Goal: Task Accomplishment & Management: Manage account settings

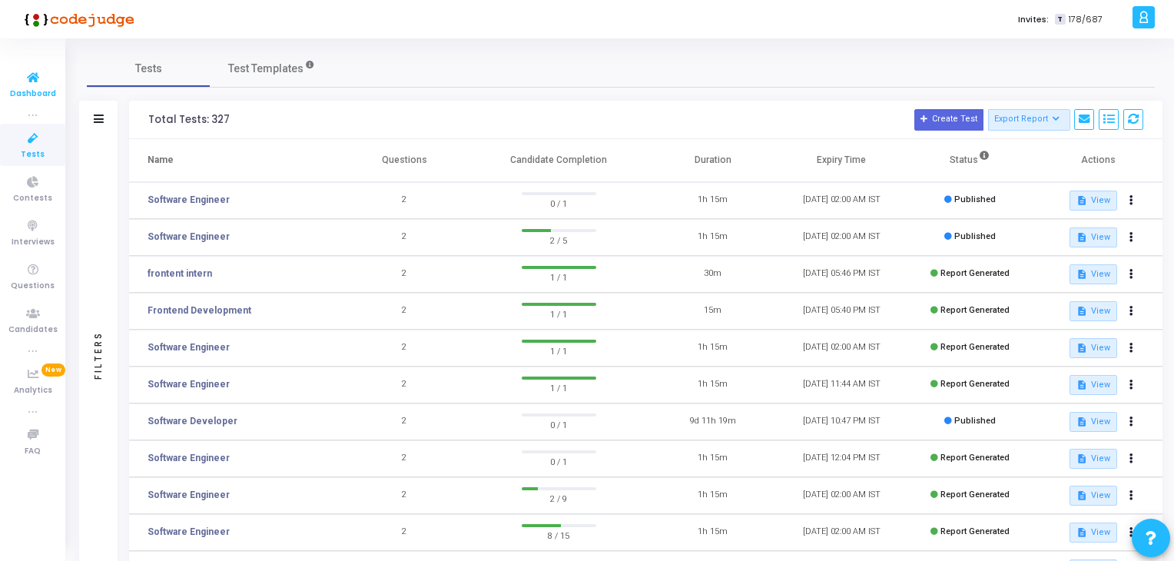
click at [26, 78] on icon at bounding box center [33, 77] width 32 height 19
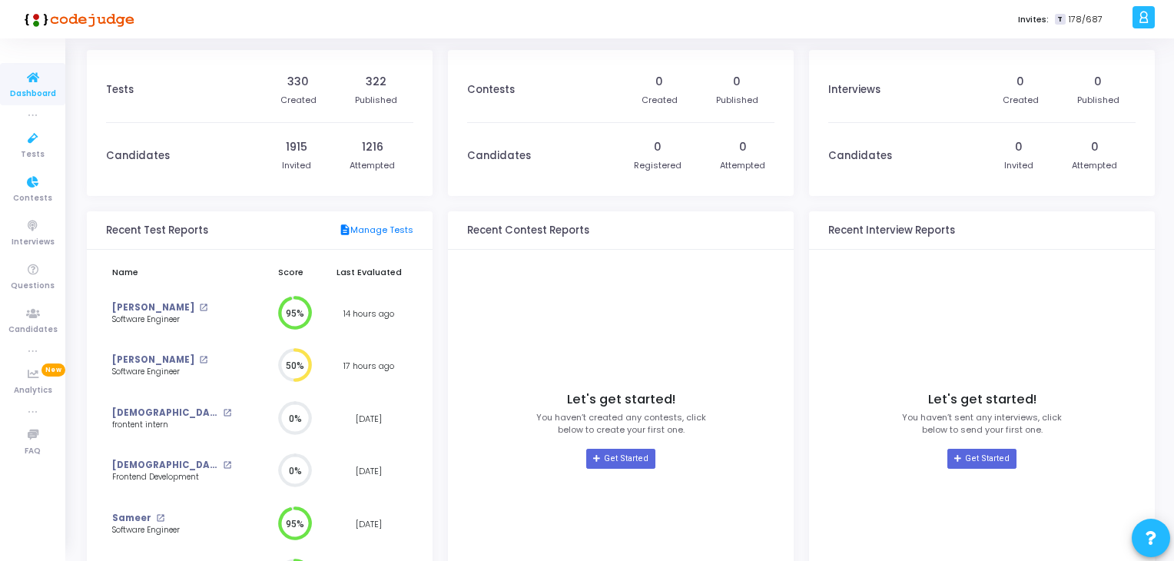
click at [31, 83] on icon at bounding box center [33, 77] width 32 height 19
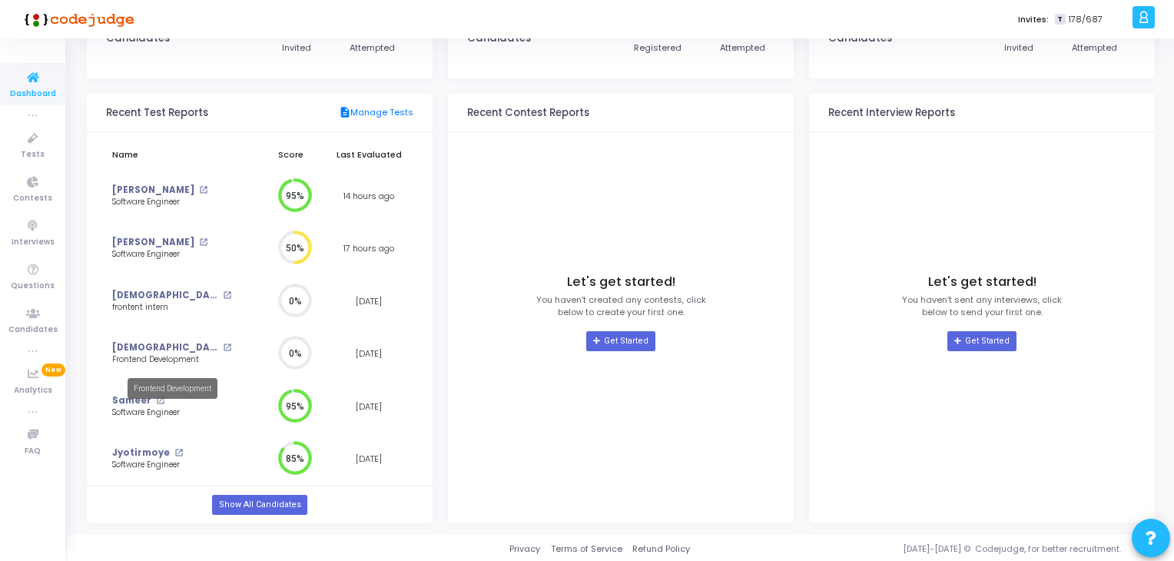
scroll to position [119, 0]
click at [252, 505] on link "Show All Candidates" at bounding box center [259, 503] width 94 height 20
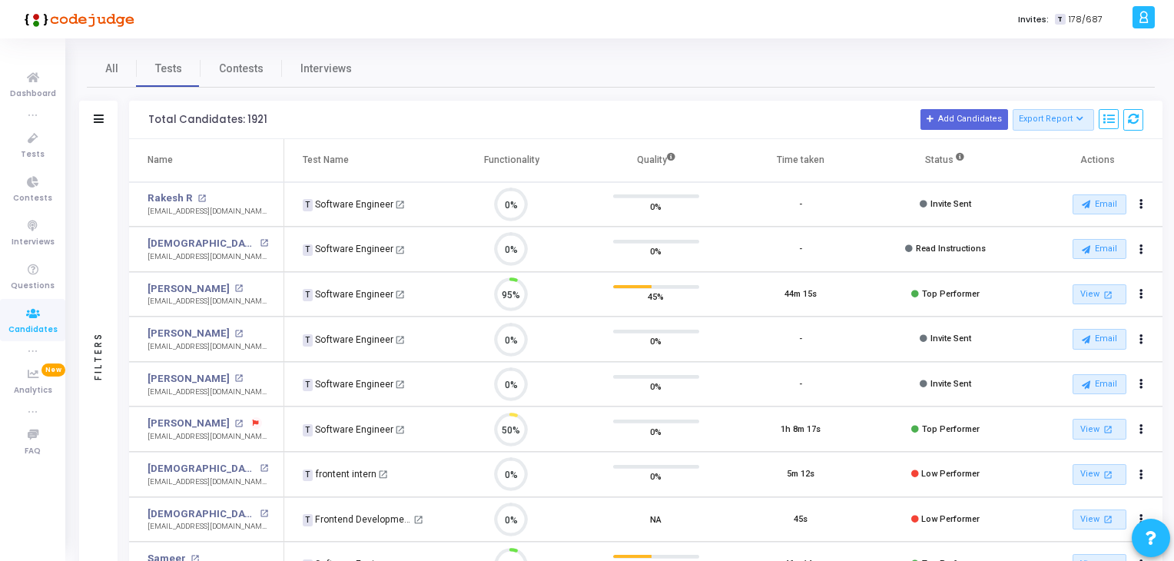
scroll to position [31, 39]
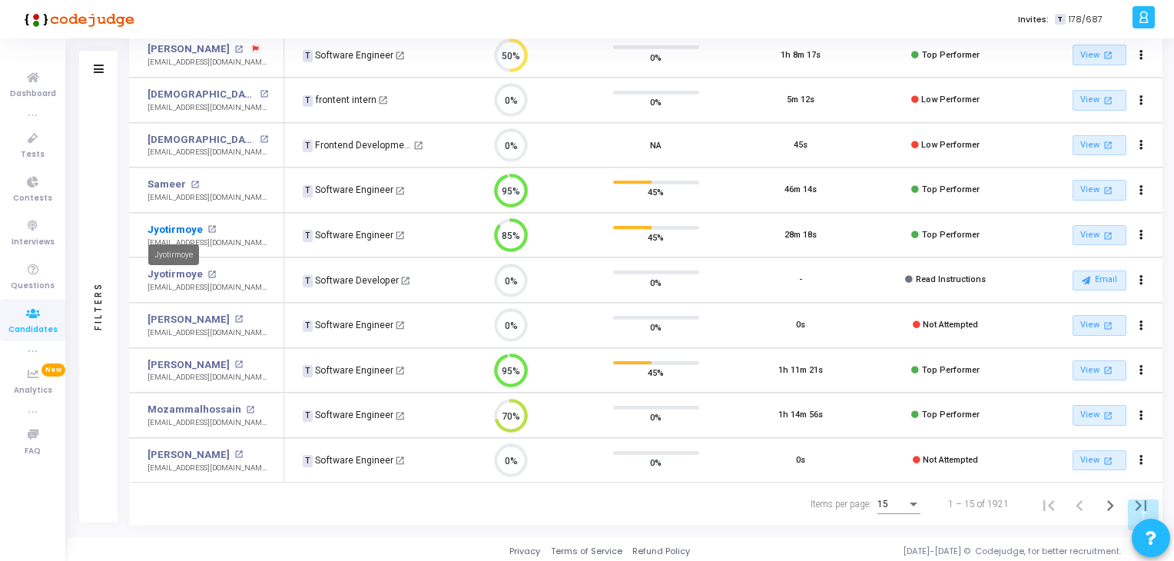
click at [175, 225] on link "Jyotirmoye" at bounding box center [174, 229] width 55 height 15
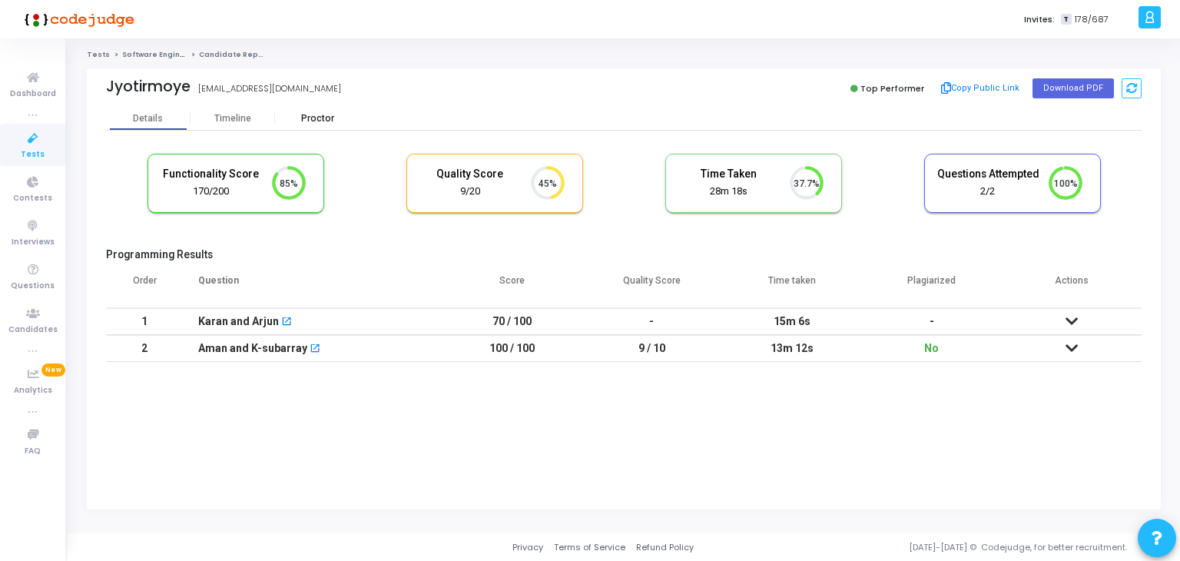
click at [283, 114] on div "Proctor" at bounding box center [317, 119] width 84 height 12
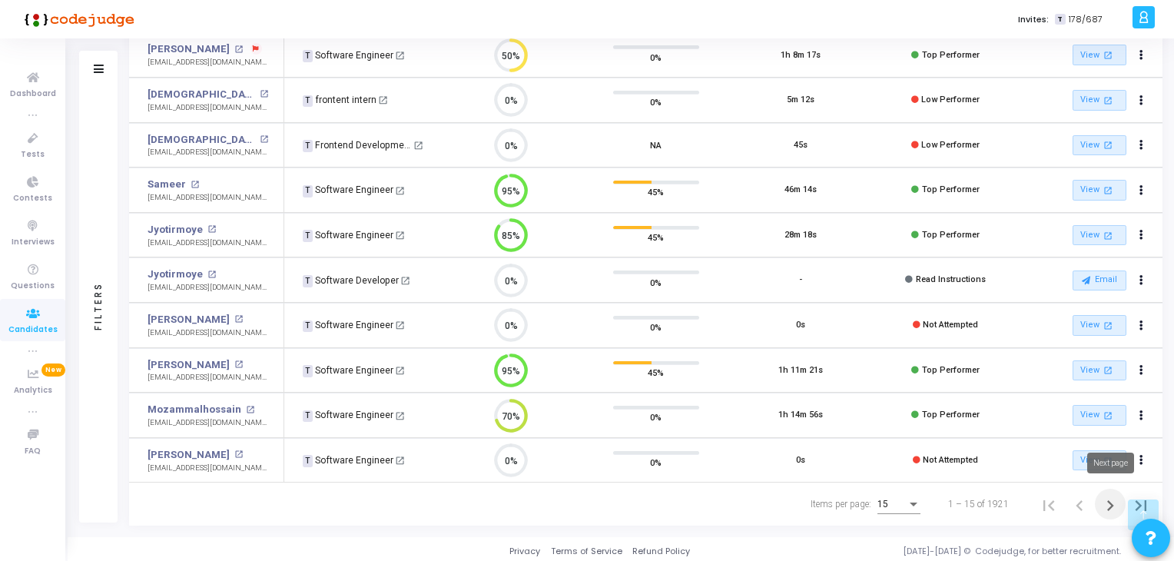
click at [1103, 495] on icon "Next page" at bounding box center [1110, 506] width 22 height 22
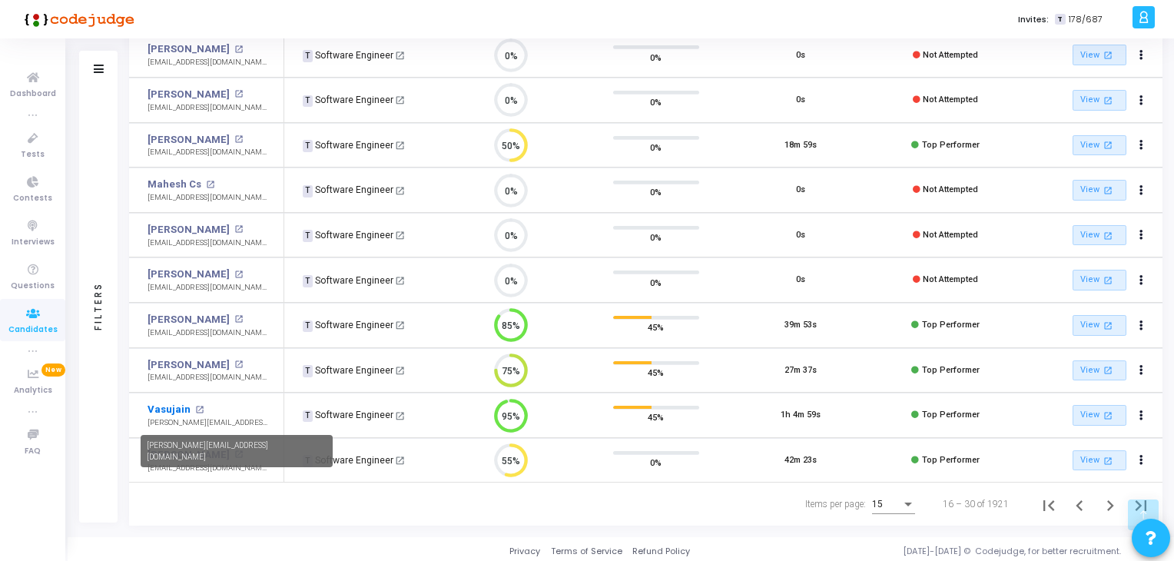
click at [174, 410] on link "Vasujain" at bounding box center [168, 409] width 43 height 15
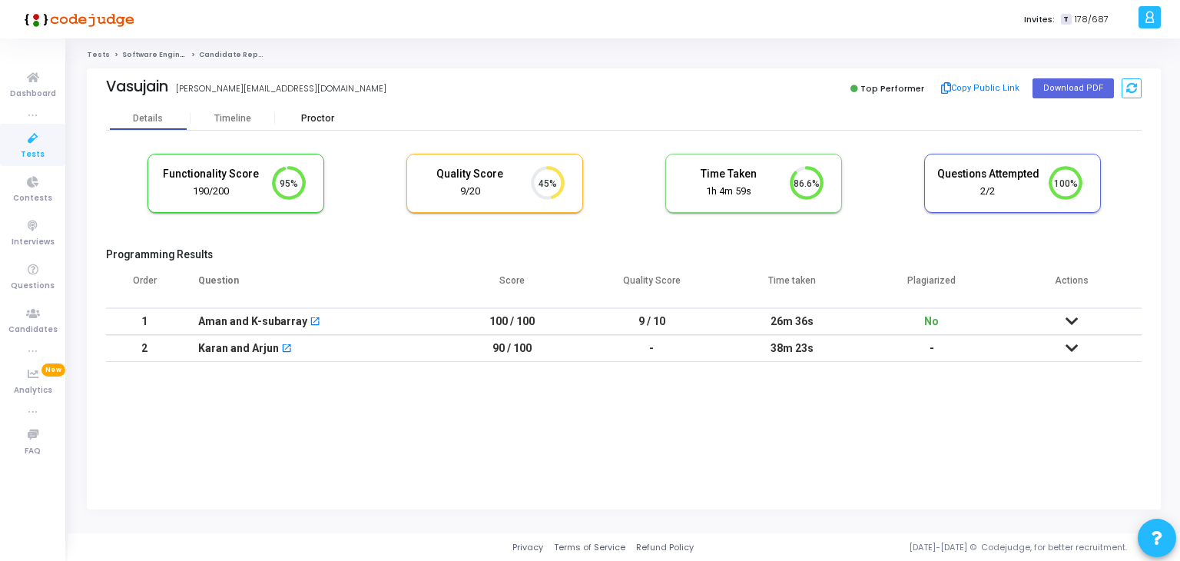
click at [306, 124] on div "Proctor" at bounding box center [317, 118] width 84 height 23
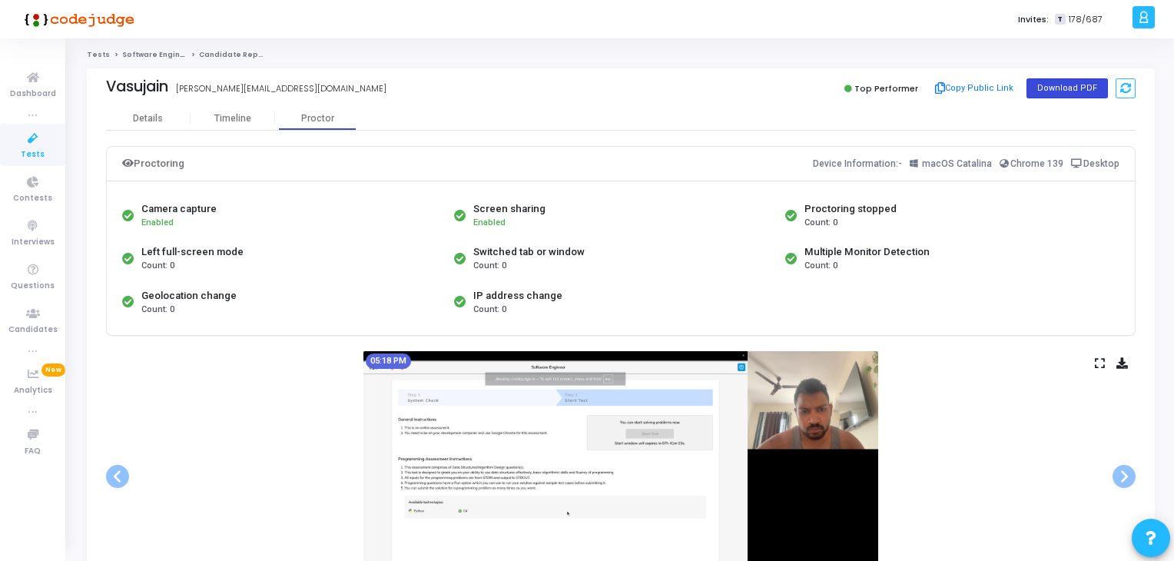
click at [1075, 94] on button "Download PDF" at bounding box center [1066, 88] width 81 height 20
click at [12, 90] on span "Dashboard" at bounding box center [33, 94] width 46 height 13
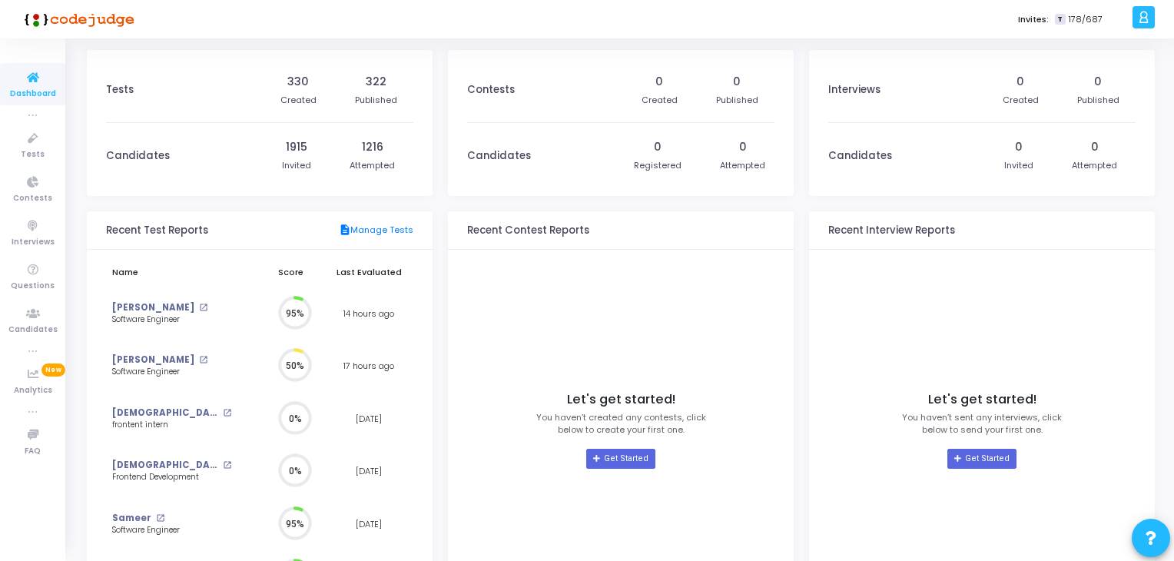
scroll to position [34, 16]
click at [37, 145] on icon at bounding box center [33, 138] width 32 height 19
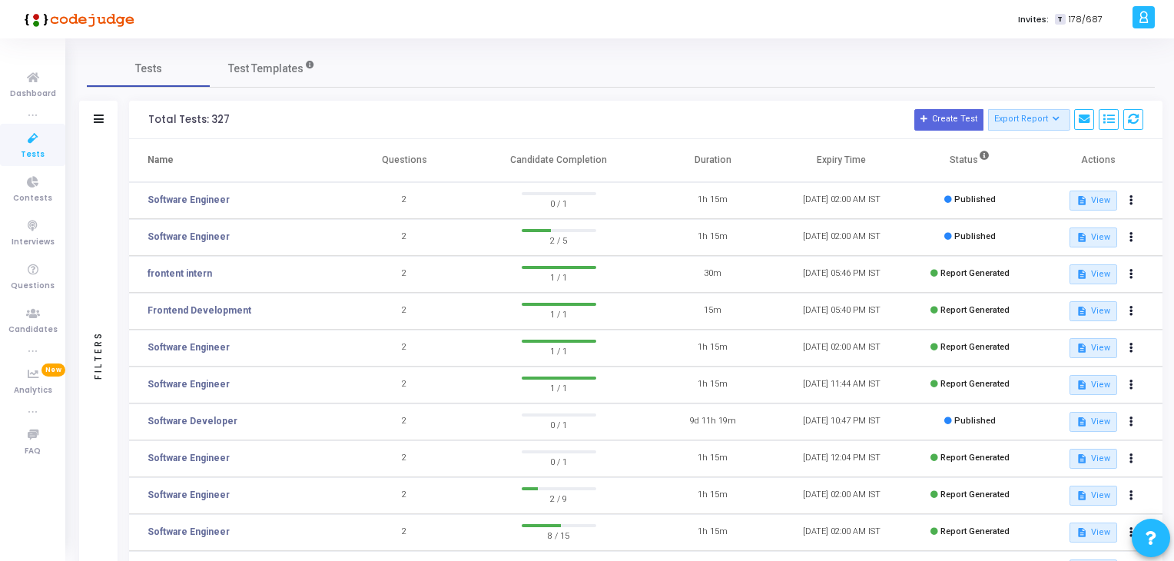
click at [34, 136] on icon at bounding box center [33, 138] width 32 height 19
click at [0, 128] on link "Tests" at bounding box center [32, 145] width 65 height 42
click at [37, 151] on span "Tests" at bounding box center [33, 154] width 24 height 13
click at [25, 98] on span "Dashboard" at bounding box center [33, 94] width 46 height 13
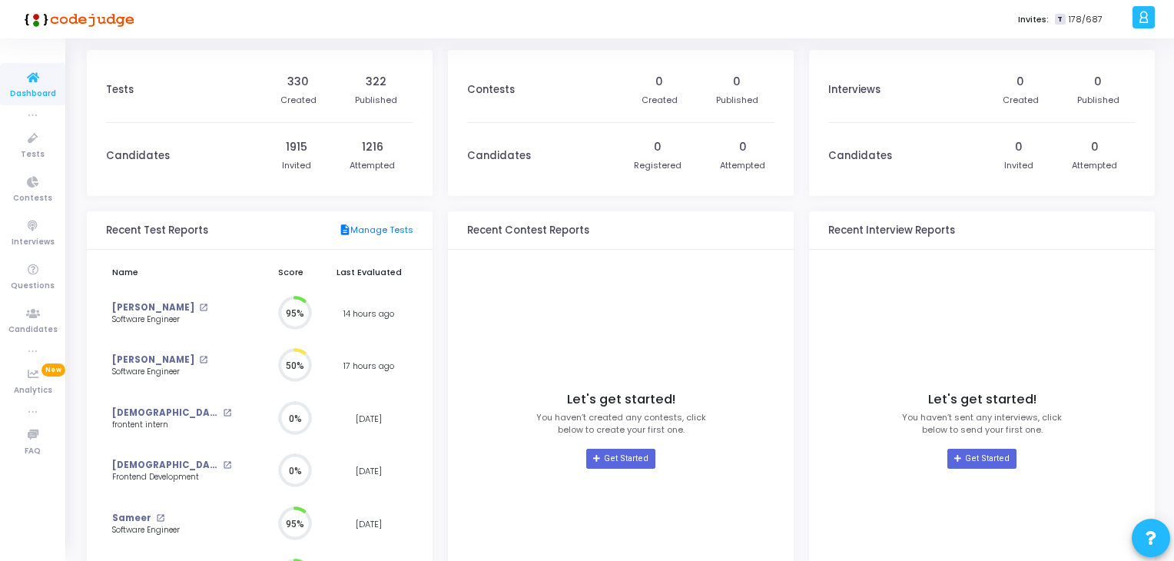
scroll to position [34, 16]
click at [24, 151] on span "Tests" at bounding box center [33, 154] width 24 height 13
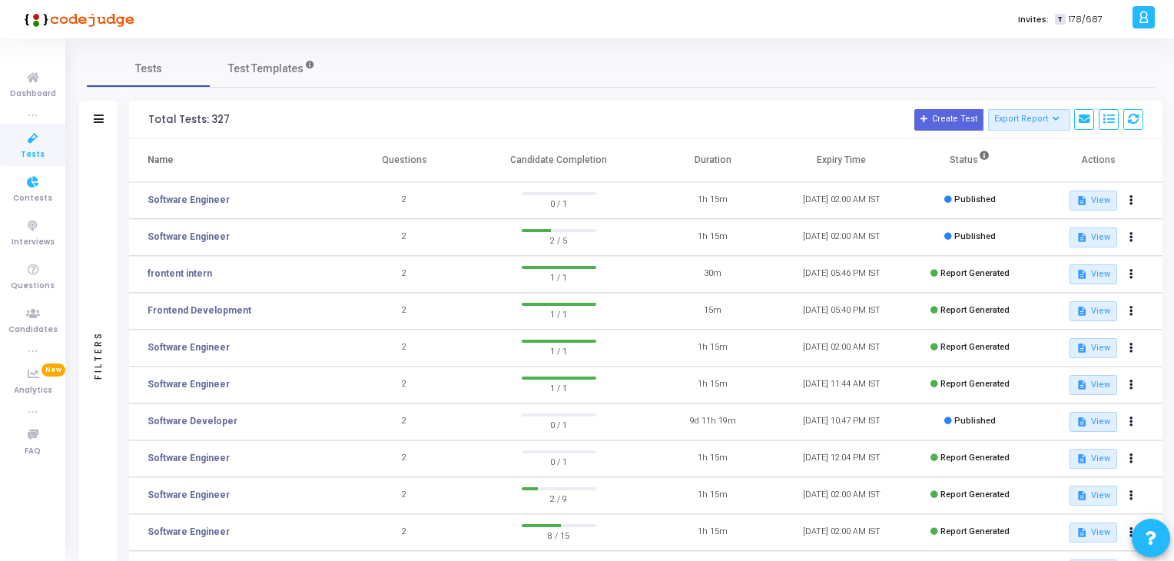
click at [15, 134] on link "Tests" at bounding box center [32, 145] width 65 height 42
click at [190, 237] on link "Software Engineer" at bounding box center [188, 237] width 82 height 14
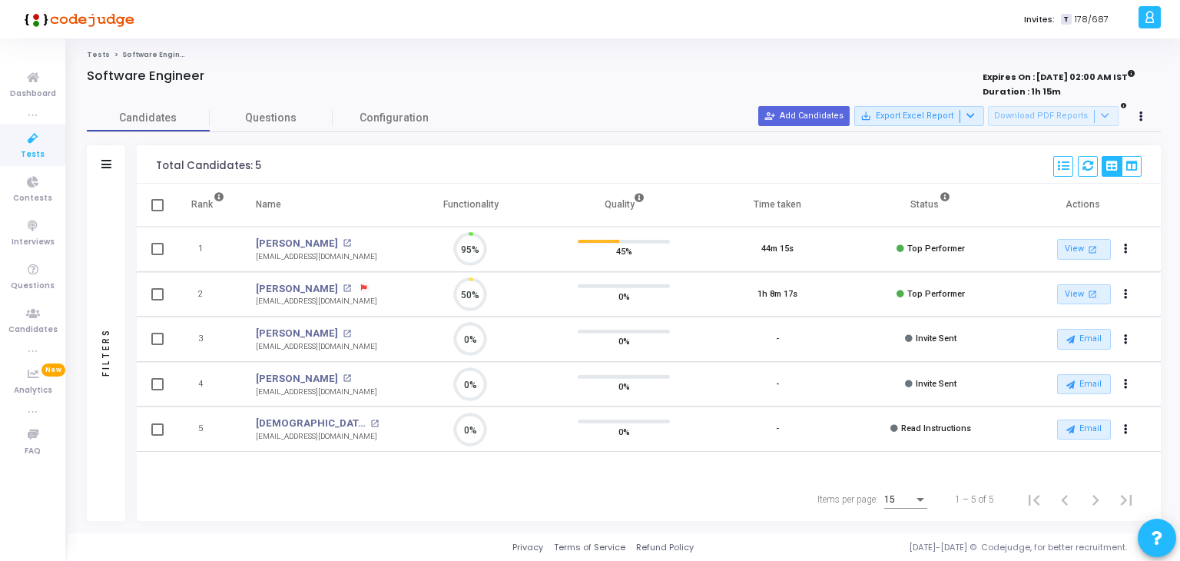
scroll to position [31, 39]
click at [41, 137] on icon at bounding box center [33, 138] width 32 height 19
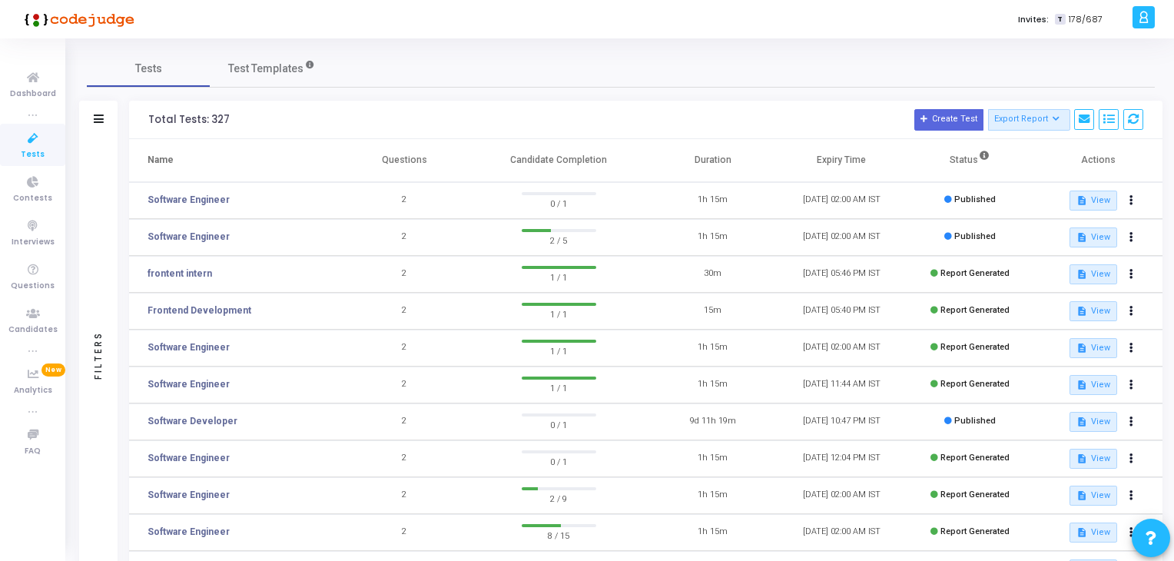
click at [28, 155] on span "Tests" at bounding box center [33, 154] width 24 height 13
click at [52, 146] on link "Tests" at bounding box center [32, 145] width 65 height 42
click at [46, 75] on icon at bounding box center [33, 77] width 32 height 19
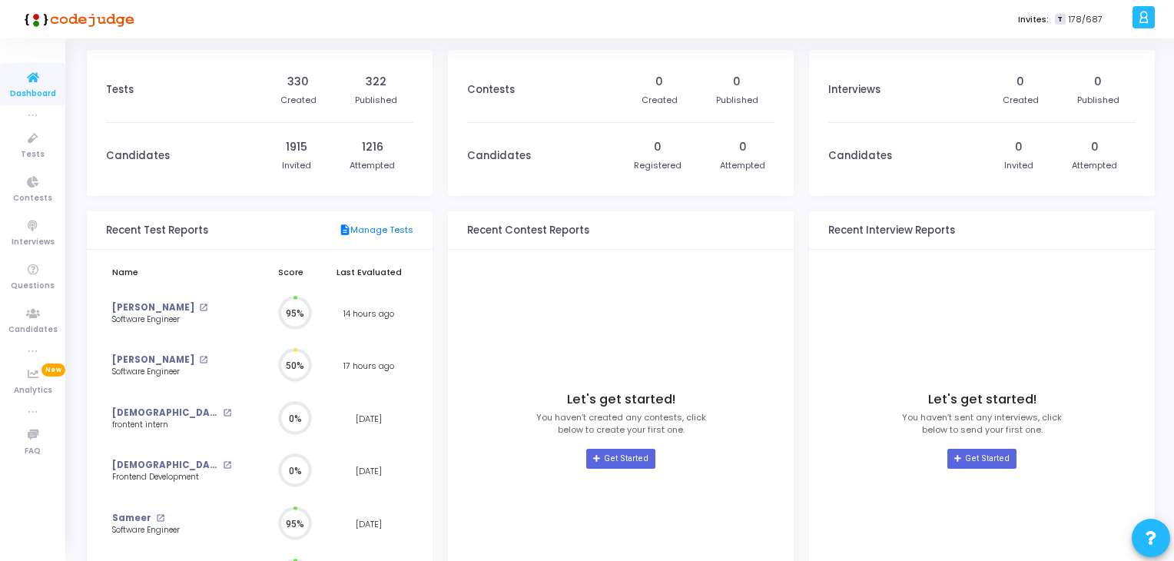
scroll to position [6, 7]
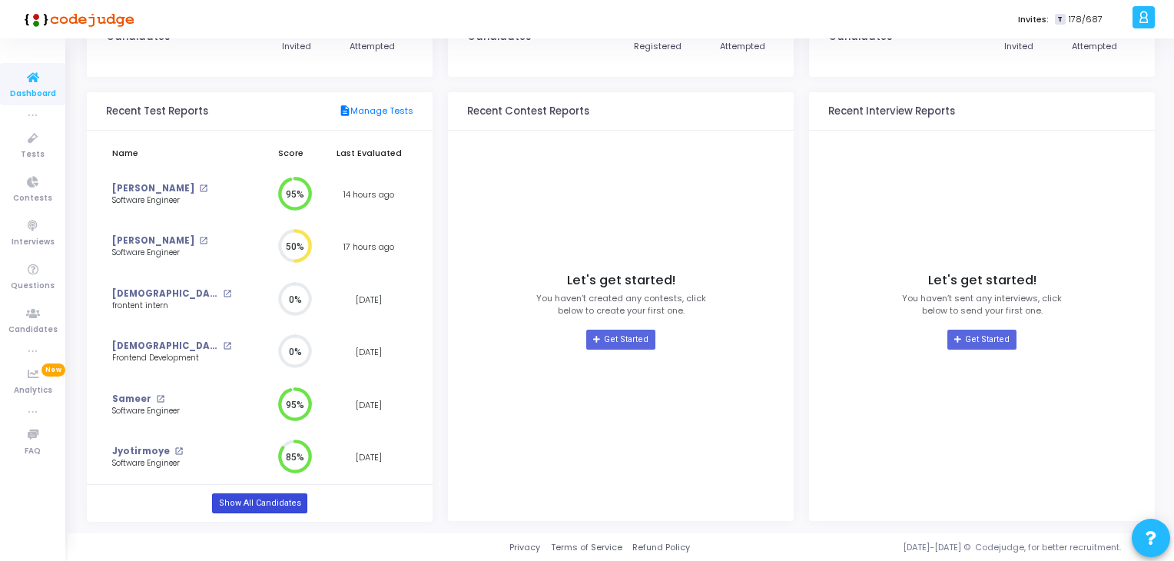
click at [283, 502] on link "Show All Candidates" at bounding box center [259, 503] width 94 height 20
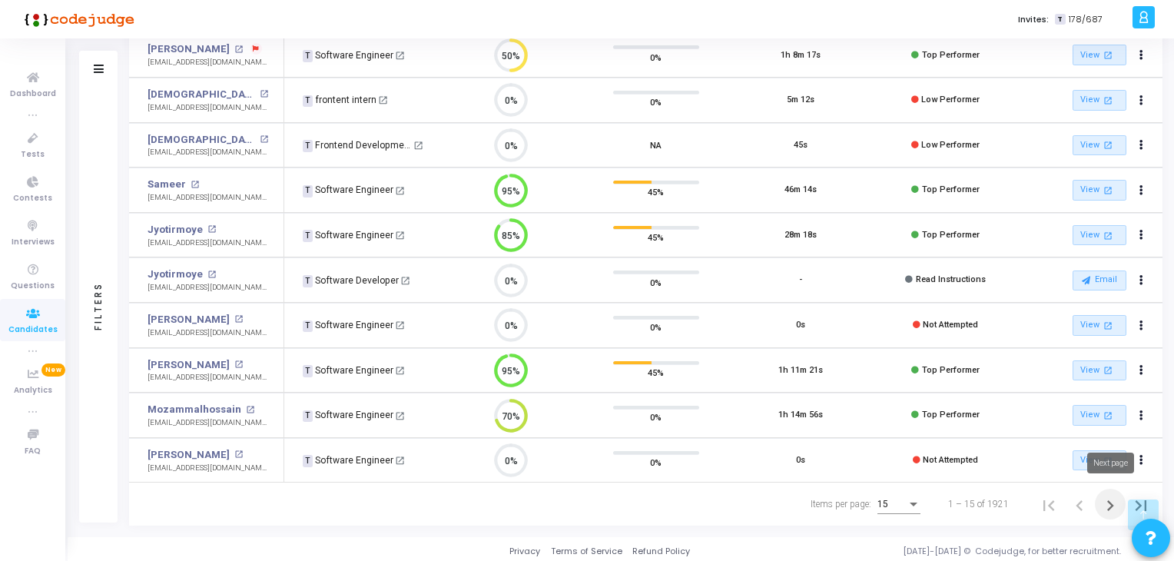
click at [1106, 495] on icon "Next page" at bounding box center [1110, 506] width 22 height 22
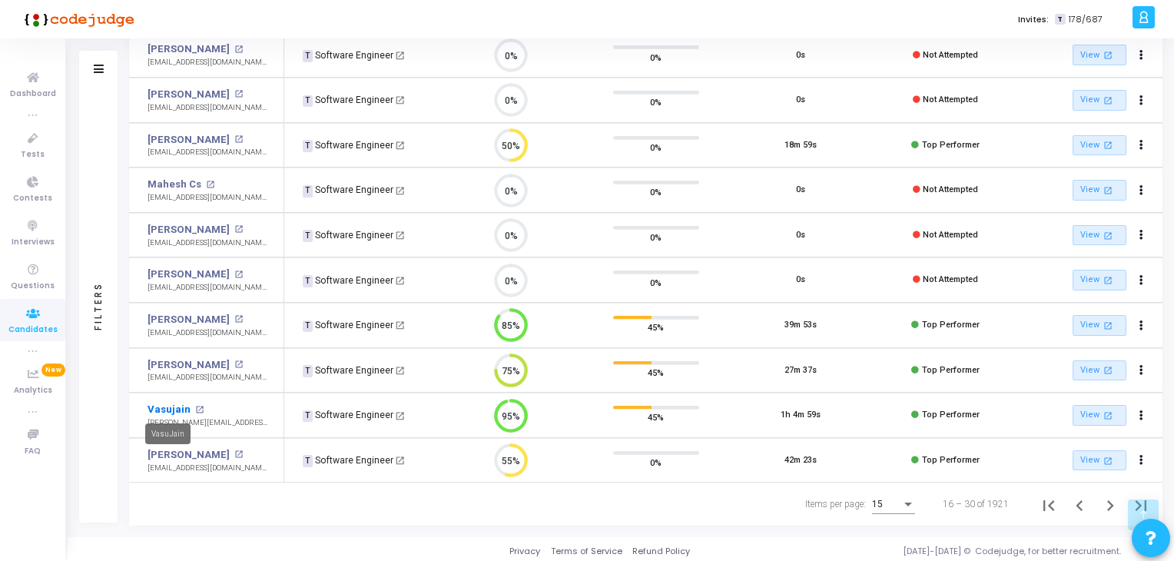
click at [170, 406] on link "Vasujain" at bounding box center [168, 409] width 43 height 15
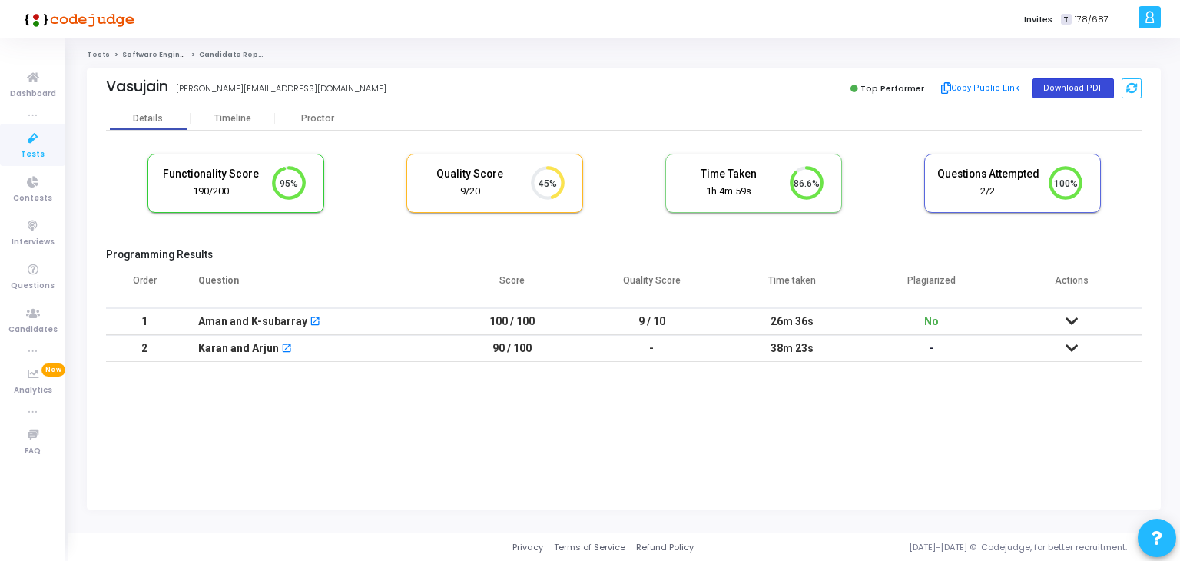
click at [1093, 84] on button "Download PDF" at bounding box center [1072, 88] width 81 height 20
click at [46, 81] on icon at bounding box center [33, 77] width 32 height 19
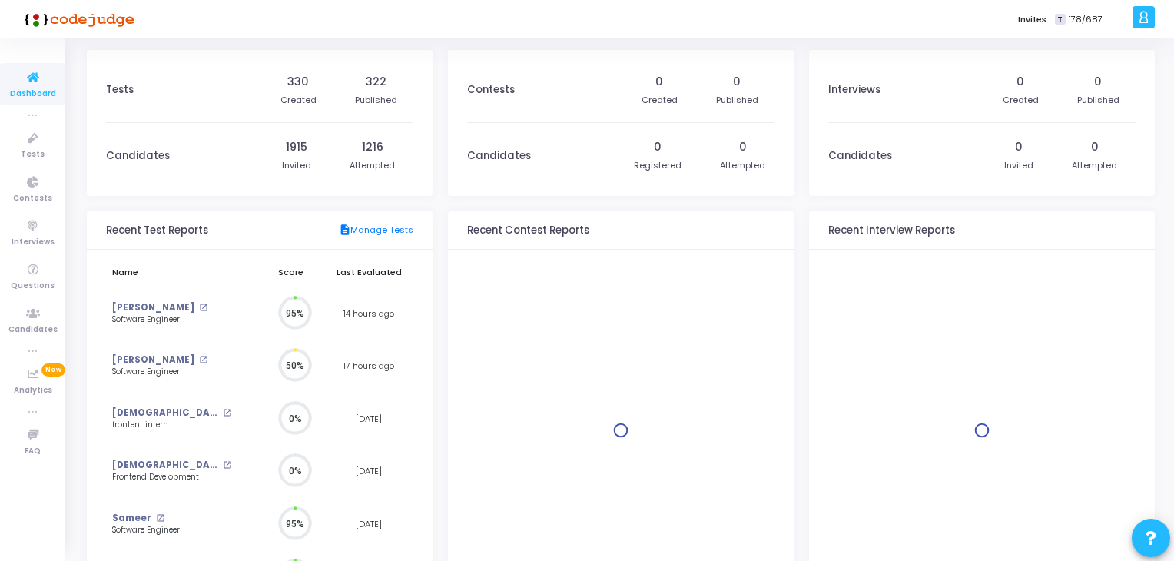
scroll to position [34, 16]
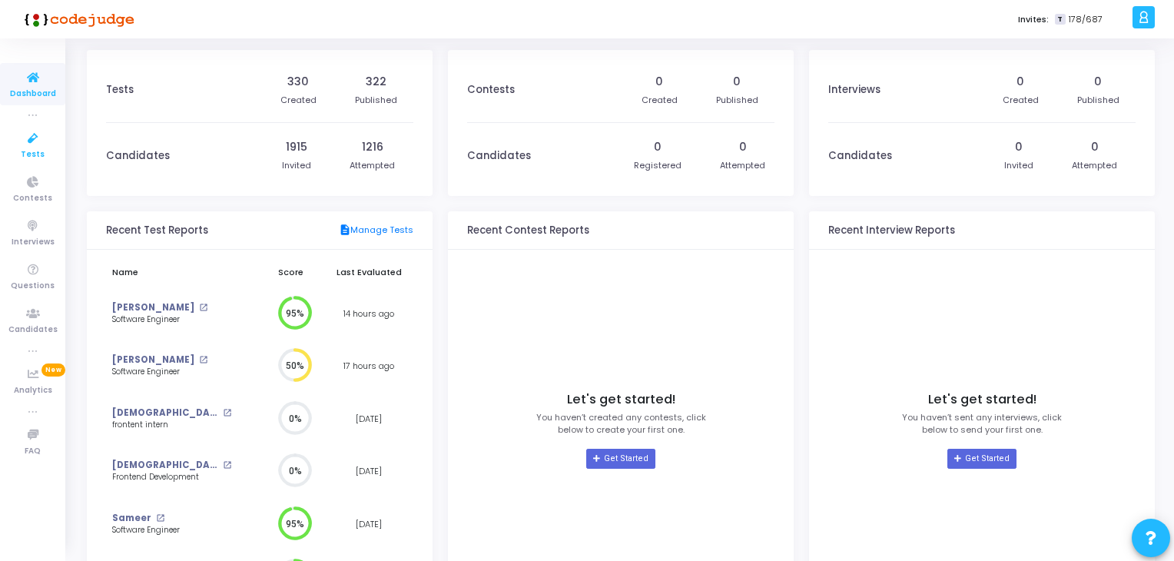
click at [34, 151] on span "Tests" at bounding box center [33, 154] width 24 height 13
